Goal: Check status: Check status

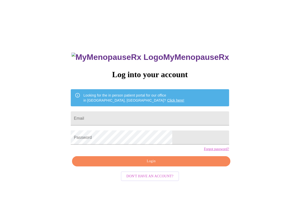
type input "[EMAIL_ADDRESS][DOMAIN_NAME]"
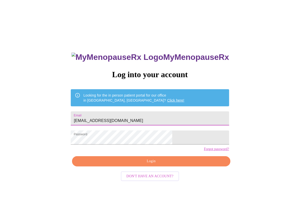
click at [128, 165] on span "Login" at bounding box center [151, 161] width 146 height 6
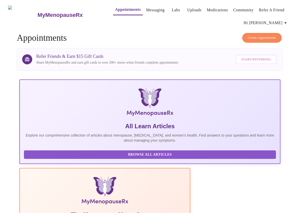
click at [172, 7] on link "Labs" at bounding box center [176, 10] width 8 height 7
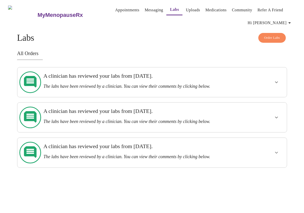
click at [116, 9] on link "Appointments" at bounding box center [127, 10] width 24 height 7
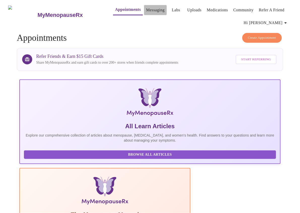
click at [146, 9] on link "Messaging" at bounding box center [155, 10] width 18 height 7
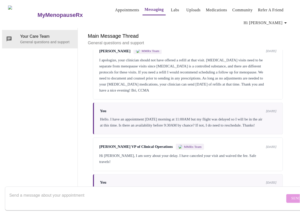
click at [171, 9] on link "Labs" at bounding box center [175, 10] width 8 height 7
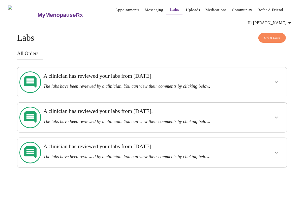
click at [160, 75] on h3 "A clinician has reviewed your labs from [DATE]." at bounding box center [138, 76] width 191 height 7
click at [272, 80] on div at bounding box center [262, 82] width 44 height 26
click at [276, 79] on icon "show more" at bounding box center [276, 82] width 6 height 6
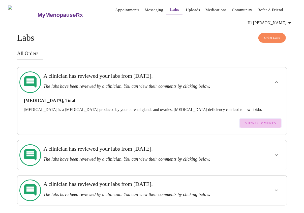
click at [273, 120] on span "View Comments" at bounding box center [260, 123] width 31 height 6
